Goal: Information Seeking & Learning: Learn about a topic

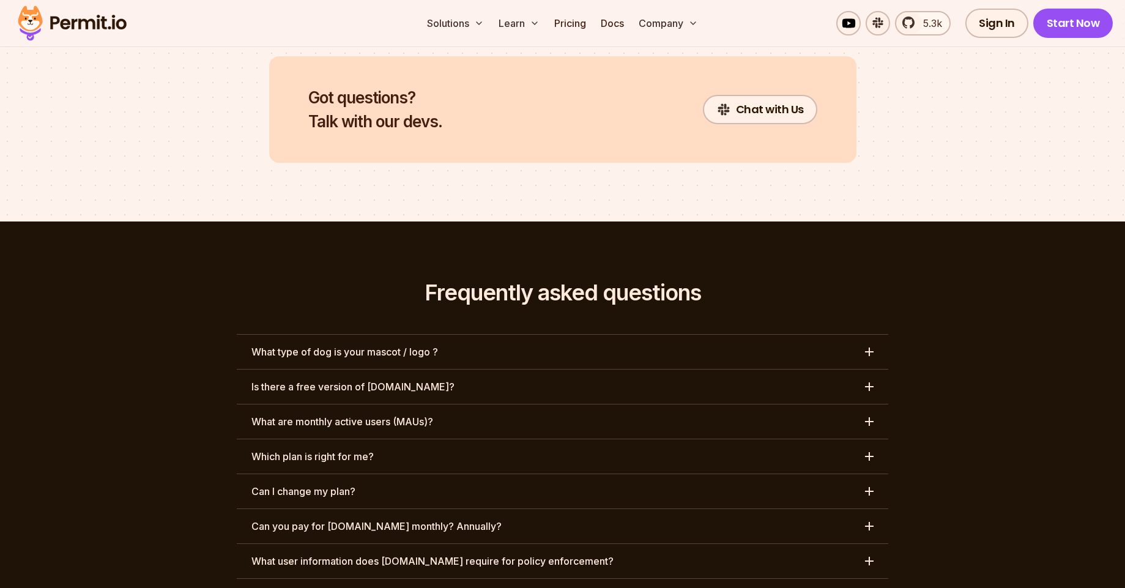
scroll to position [5507, 0]
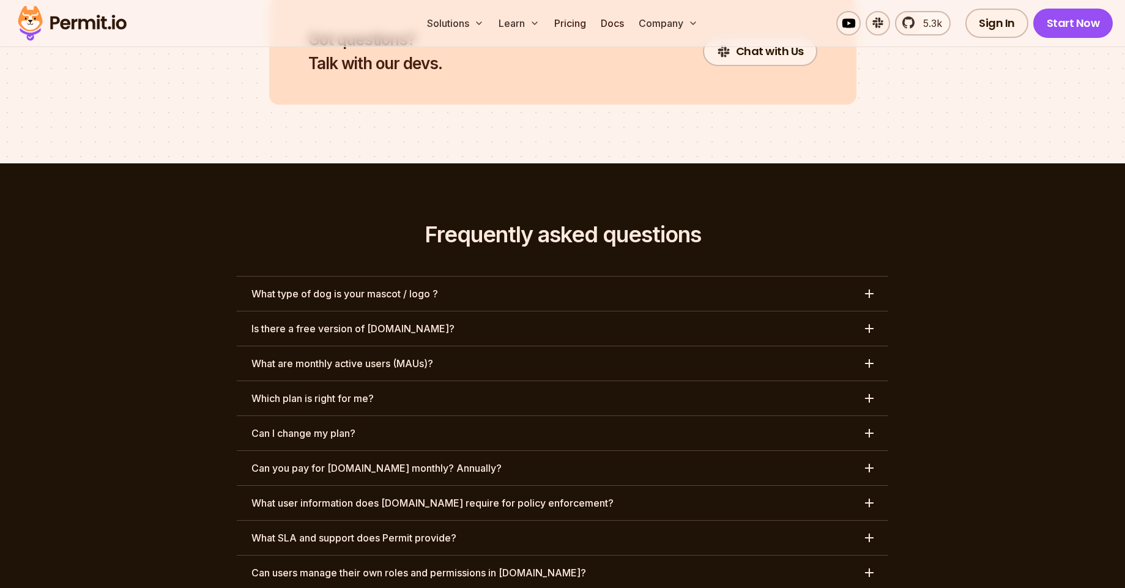
click at [433, 277] on button "What type of dog is your mascot / logo ?" at bounding box center [563, 294] width 652 height 34
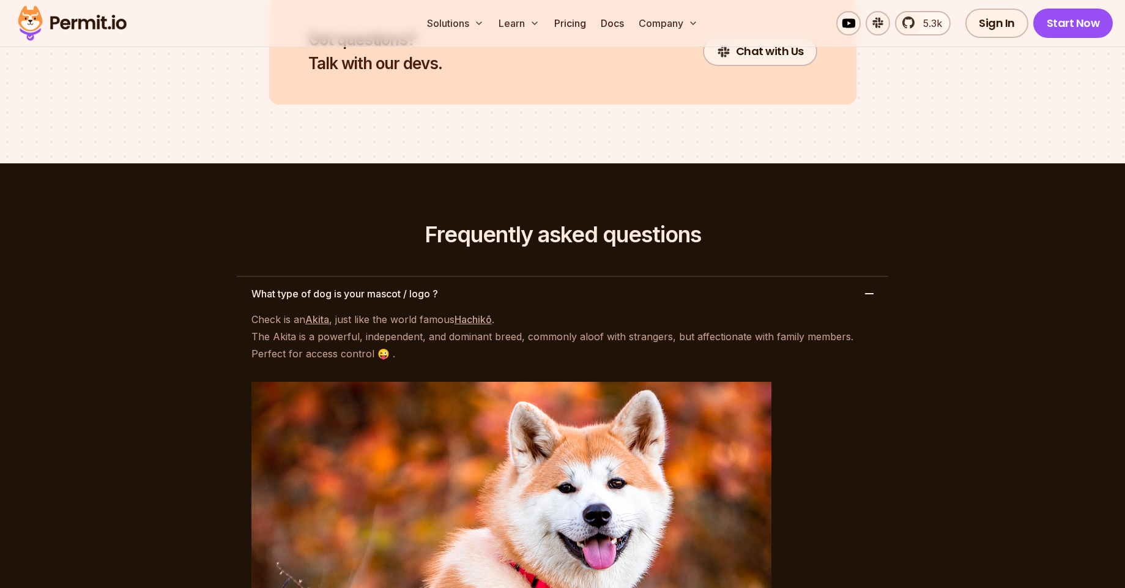
click at [433, 277] on button "What type of dog is your mascot / logo ?" at bounding box center [563, 294] width 652 height 34
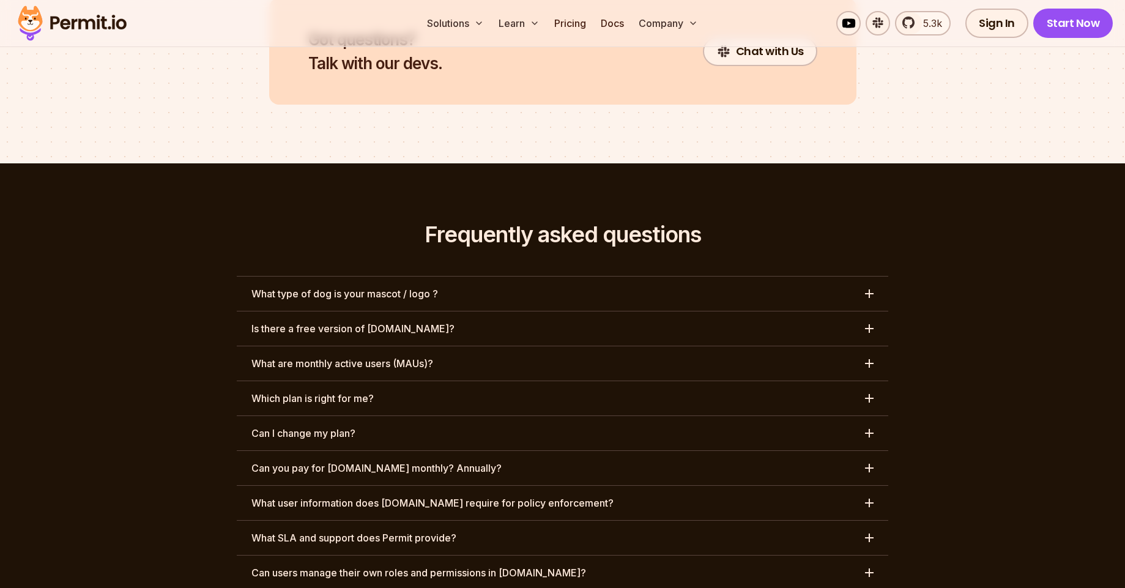
click at [423, 311] on button "Is there a free version of [DOMAIN_NAME]?" at bounding box center [563, 328] width 652 height 34
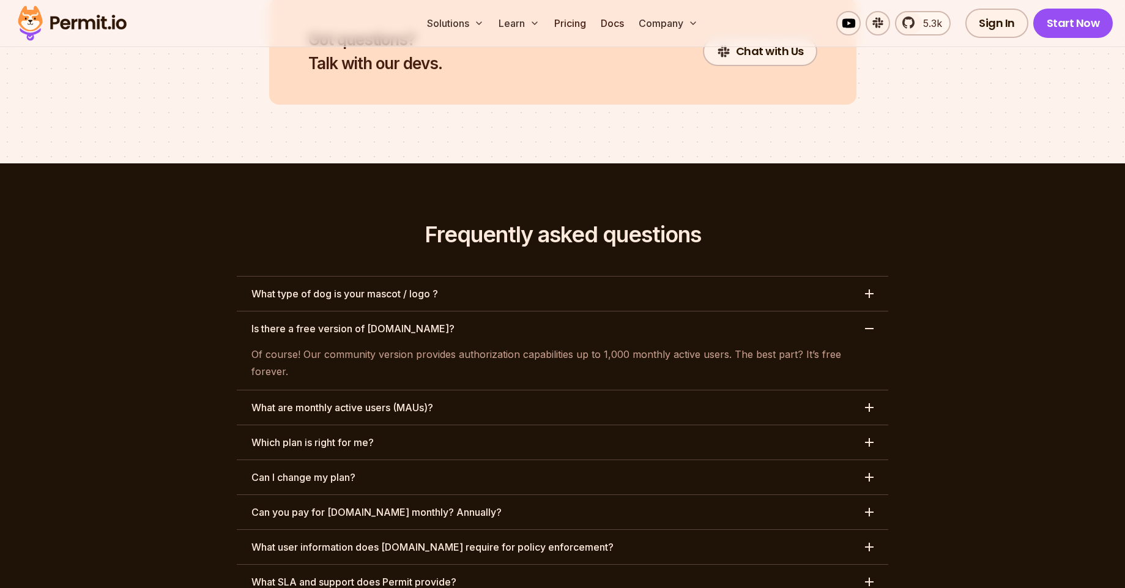
click at [423, 311] on button "Is there a free version of [DOMAIN_NAME]?" at bounding box center [563, 328] width 652 height 34
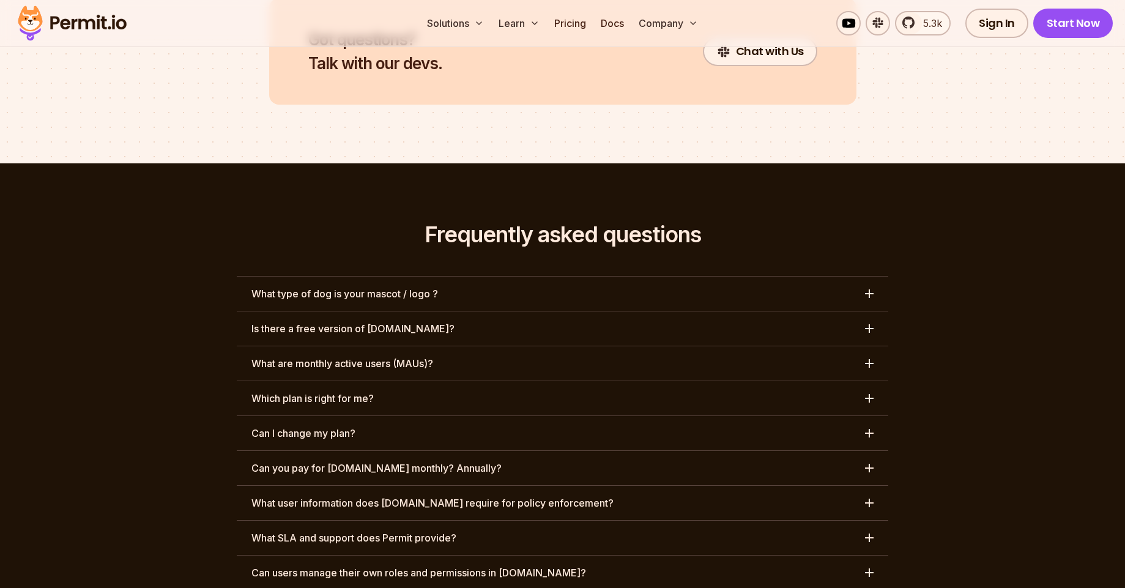
click at [413, 346] on button "What are monthly active users (MAUs)?" at bounding box center [563, 363] width 652 height 34
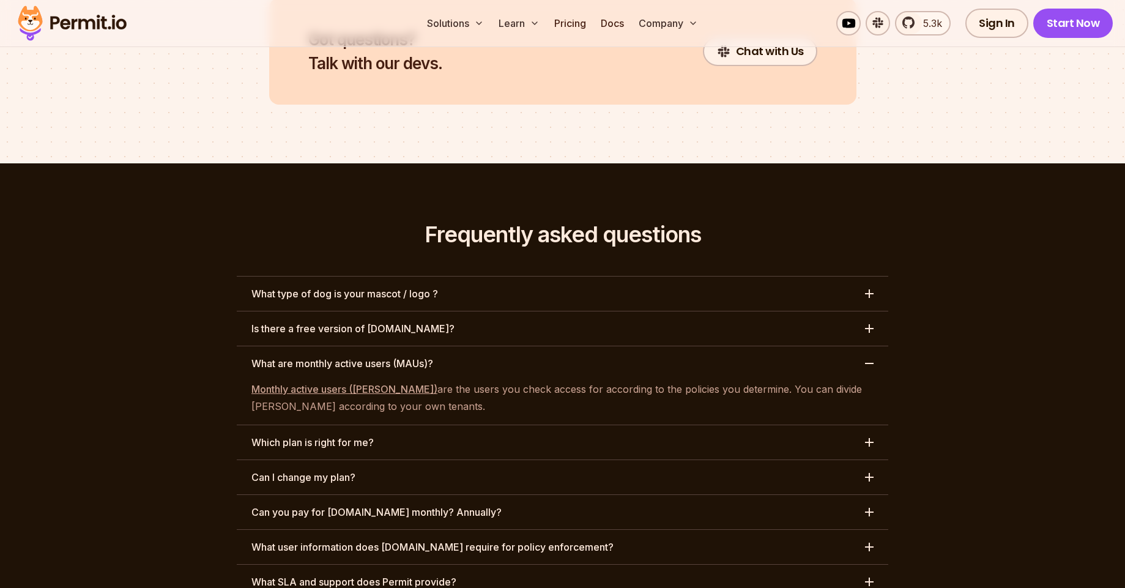
click at [413, 346] on button "What are monthly active users (MAUs)?" at bounding box center [563, 363] width 652 height 34
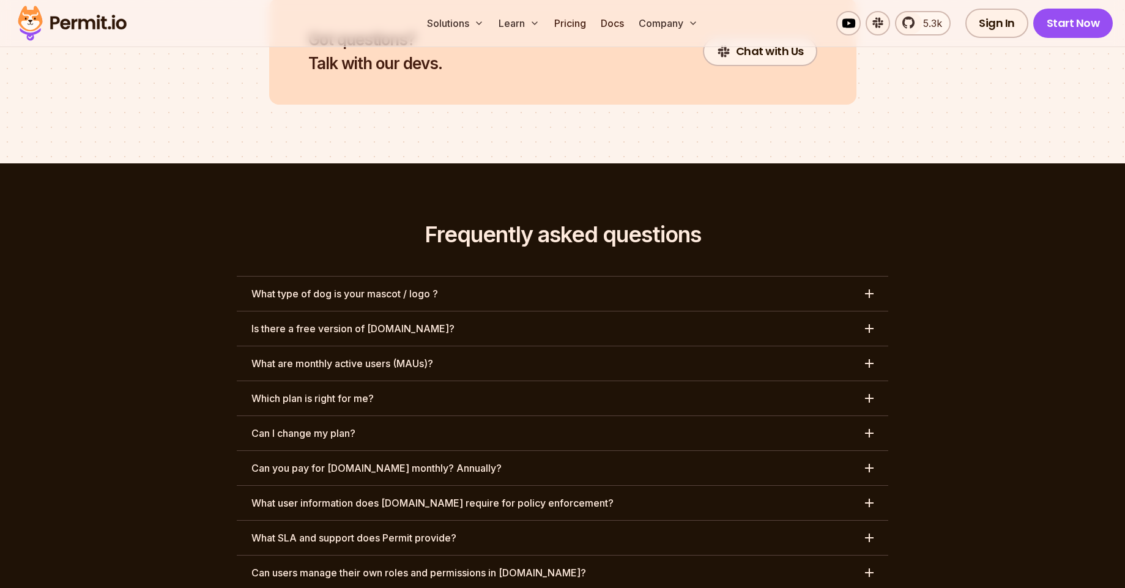
click at [397, 356] on h3 "What are monthly active users (MAUs)?" at bounding box center [342, 363] width 182 height 15
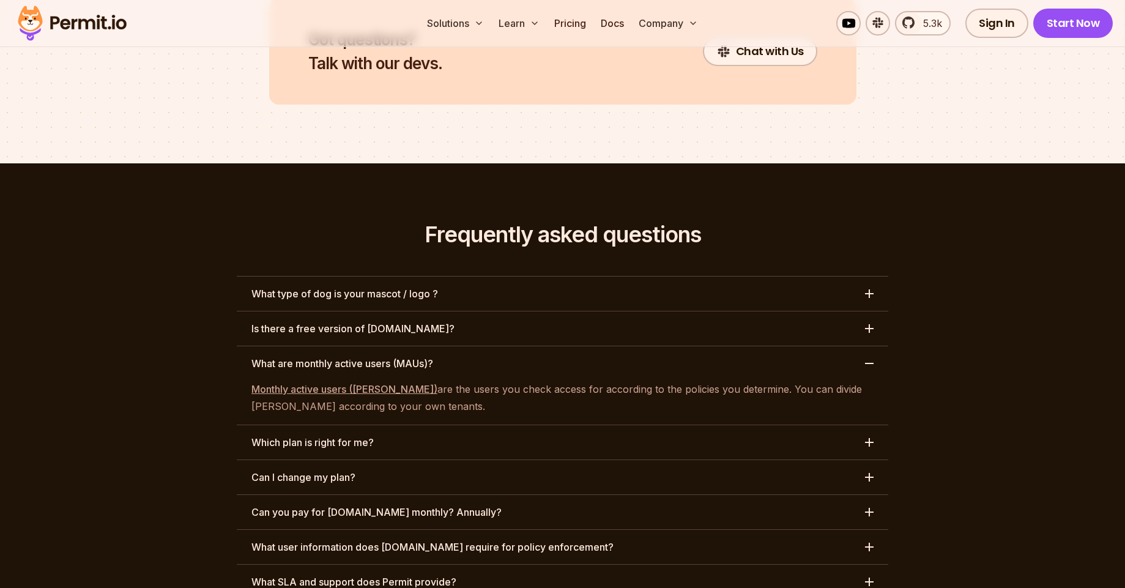
click at [397, 356] on h3 "What are monthly active users (MAUs)?" at bounding box center [342, 363] width 182 height 15
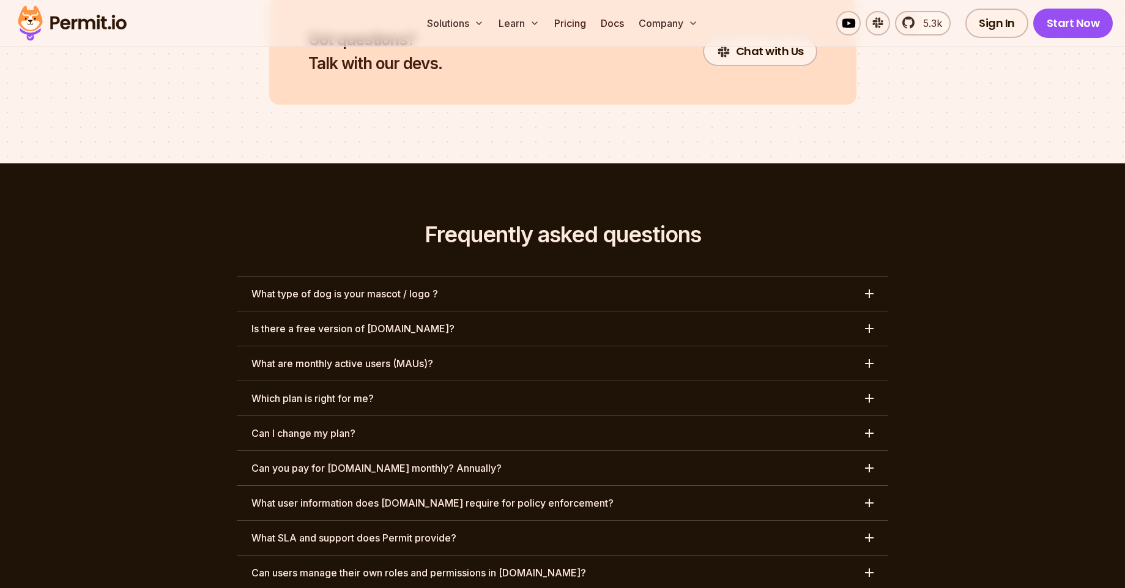
click at [373, 391] on h3 "Which plan is right for me?" at bounding box center [312, 398] width 122 height 15
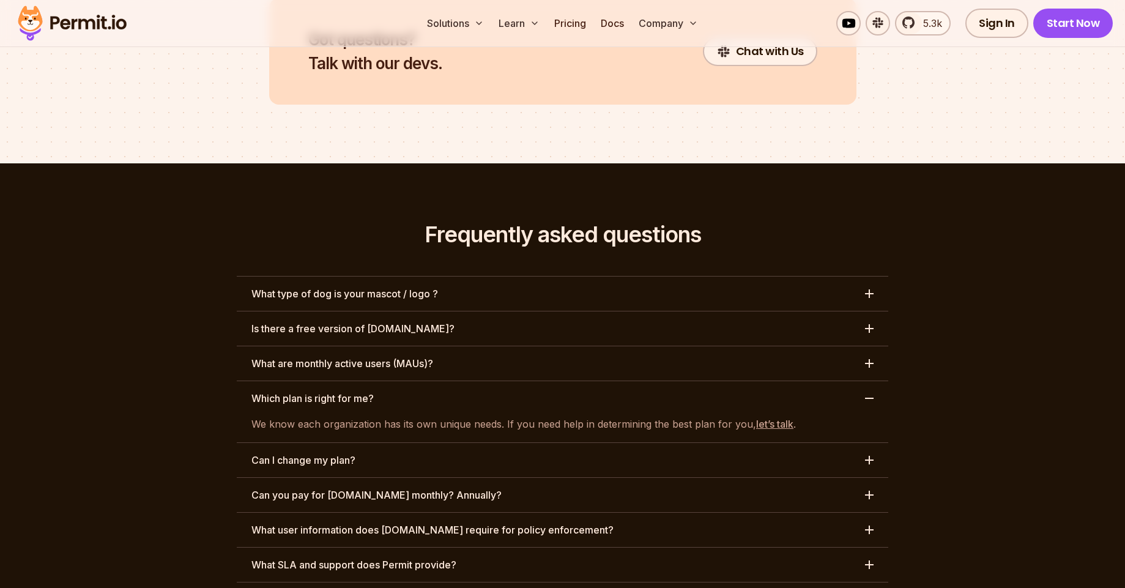
click at [373, 391] on h3 "Which plan is right for me?" at bounding box center [312, 398] width 122 height 15
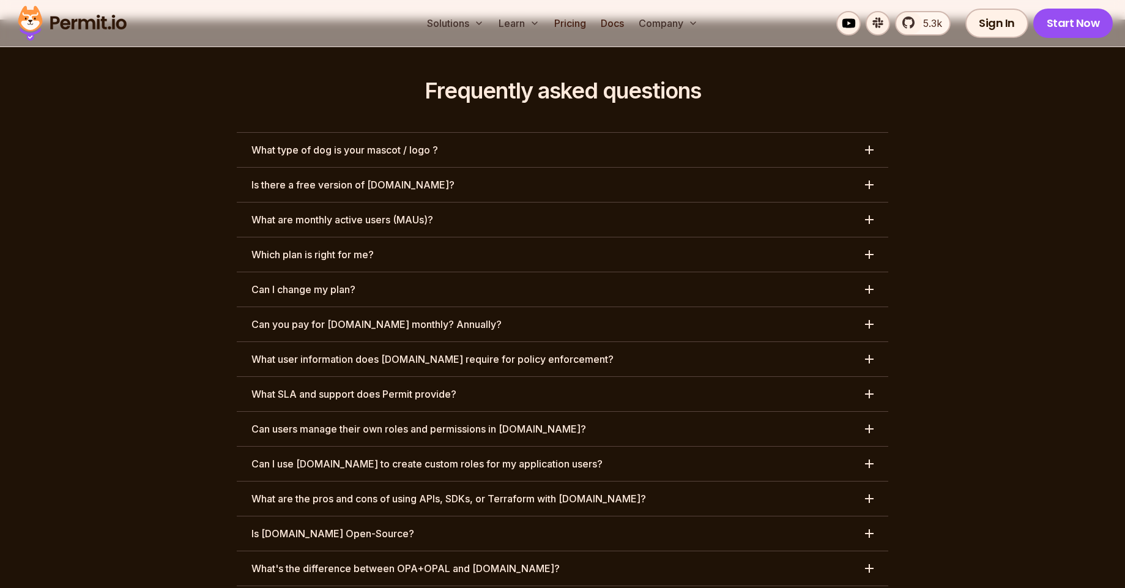
scroll to position [5727, 0]
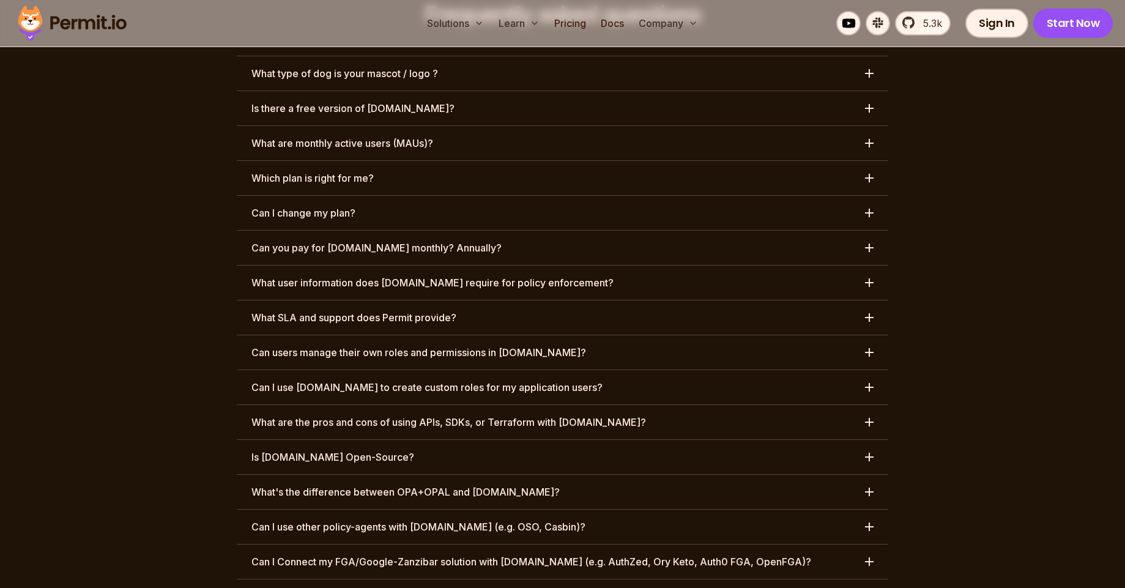
click at [442, 231] on button "Can you pay for [DOMAIN_NAME] monthly? Annually?" at bounding box center [563, 248] width 652 height 34
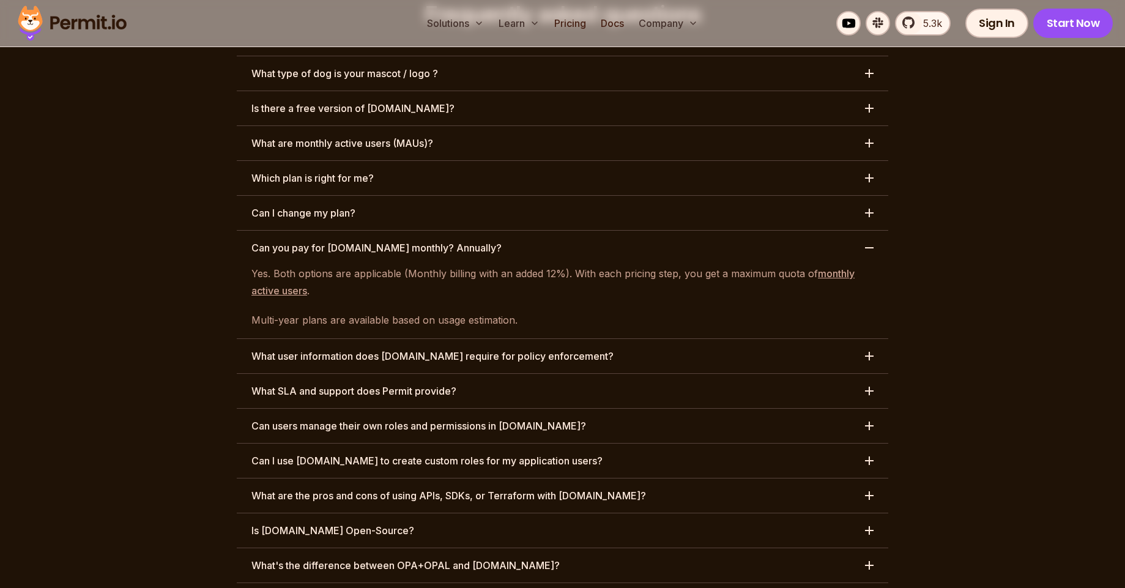
click at [402, 349] on h3 "What user information does [DOMAIN_NAME] require for policy enforcement?" at bounding box center [432, 356] width 362 height 15
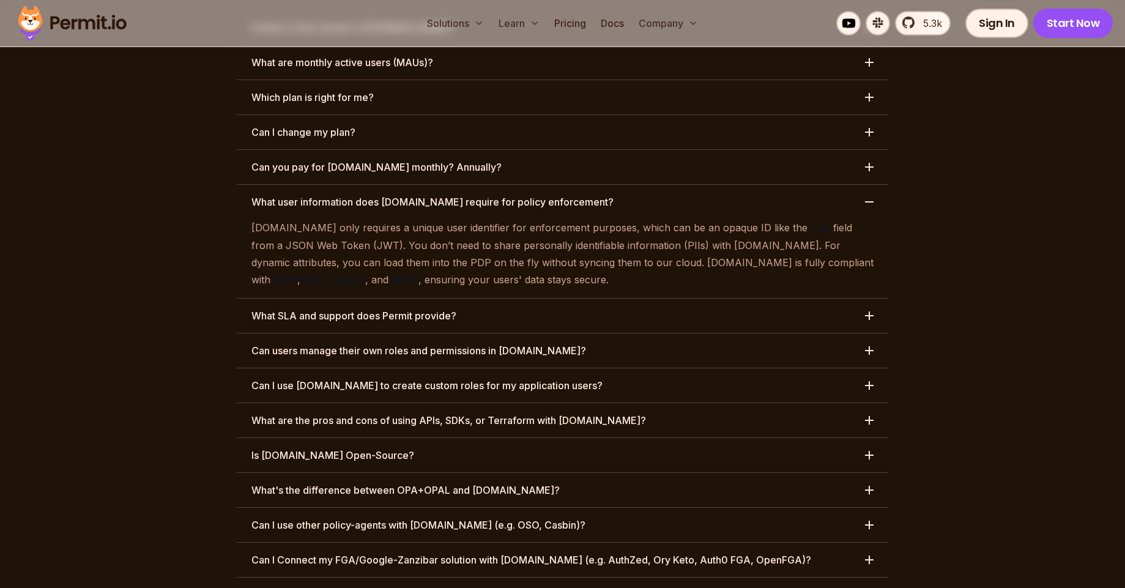
scroll to position [5837, 0]
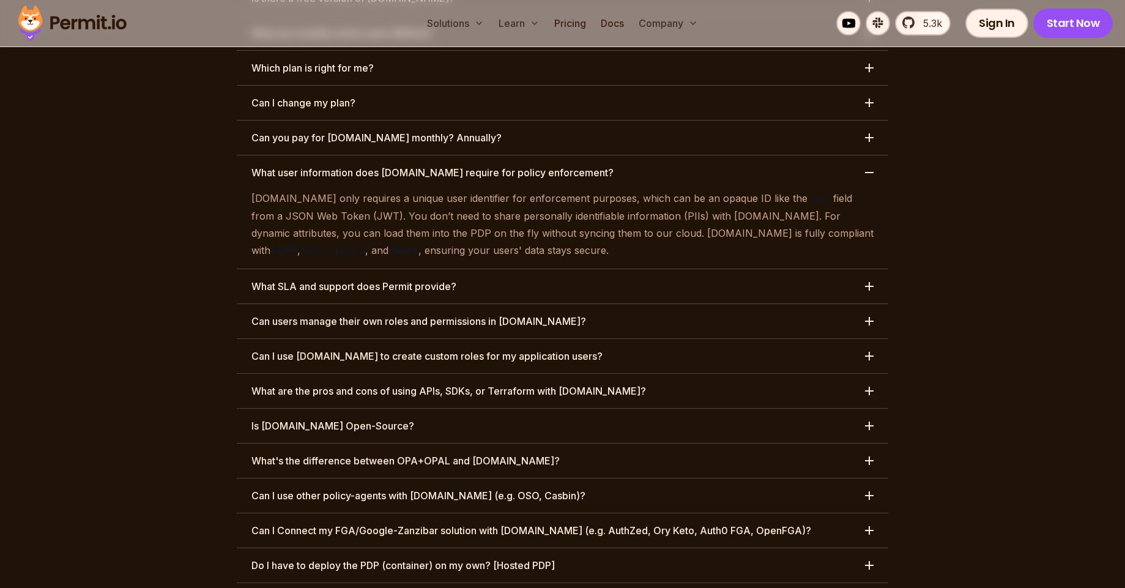
click at [467, 314] on h3 "Can users manage their own roles and permissions in [DOMAIN_NAME]?" at bounding box center [418, 321] width 335 height 15
